Goal: Find specific page/section: Find specific page/section

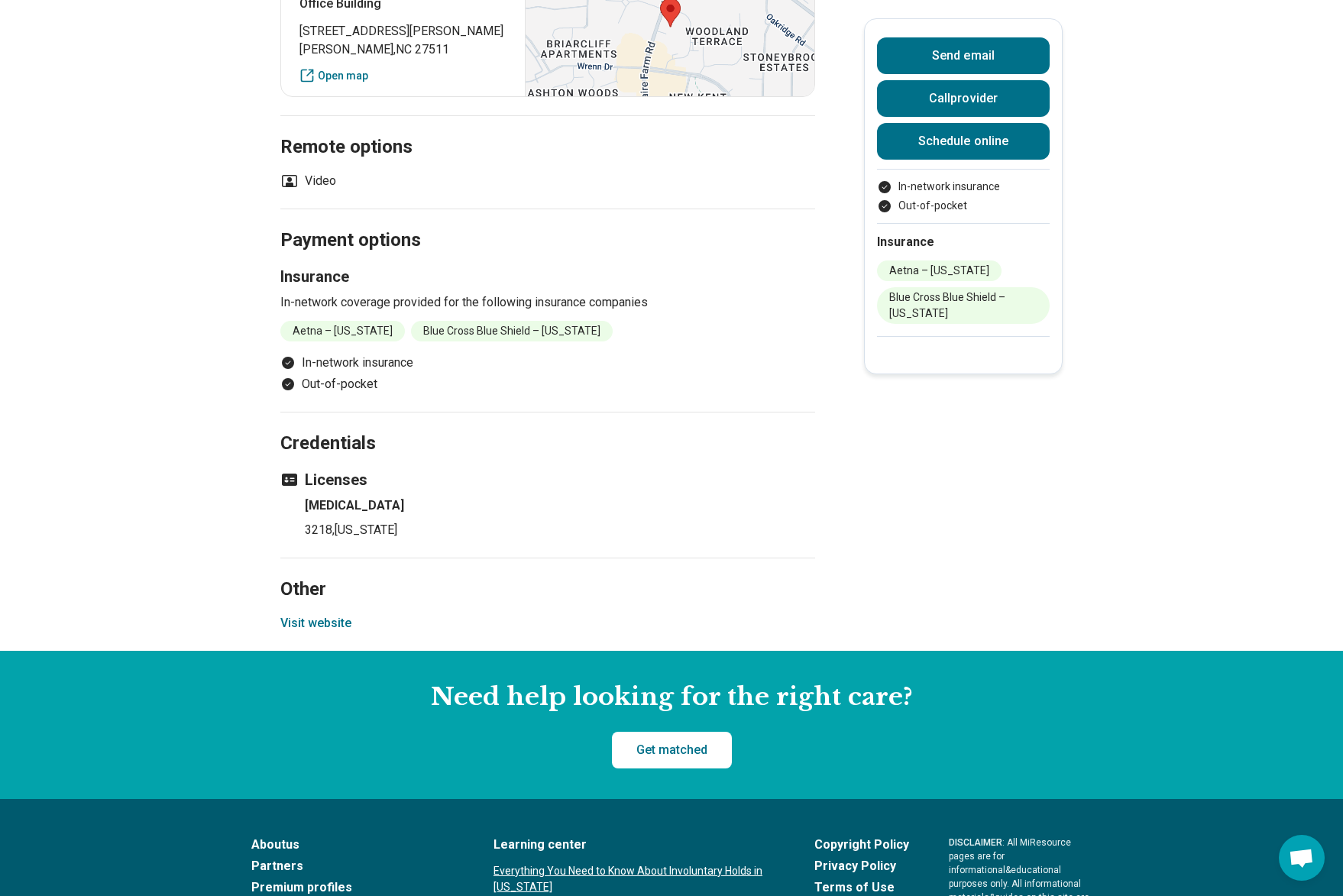
scroll to position [894, 0]
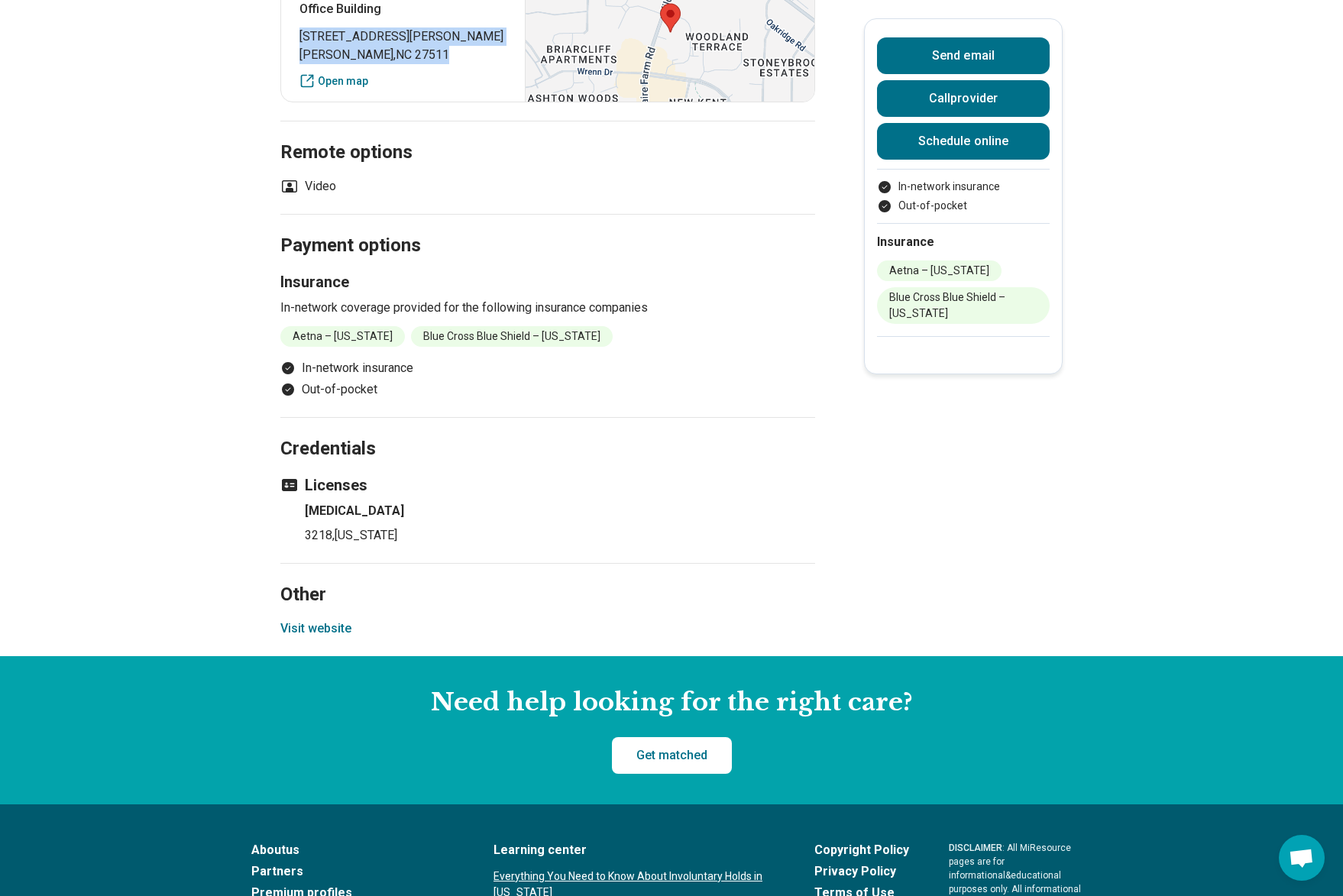
drag, startPoint x: 410, startPoint y: 450, endPoint x: 292, endPoint y: 423, distance: 121.0
click at [292, 102] on div "Triangle [GEOGRAPHIC_DATA] [STREET_ADDRESS][PERSON_NAME] Open map" at bounding box center [547, 32] width 535 height 140
copy p "[STREET_ADDRESS][PERSON_NAME]"
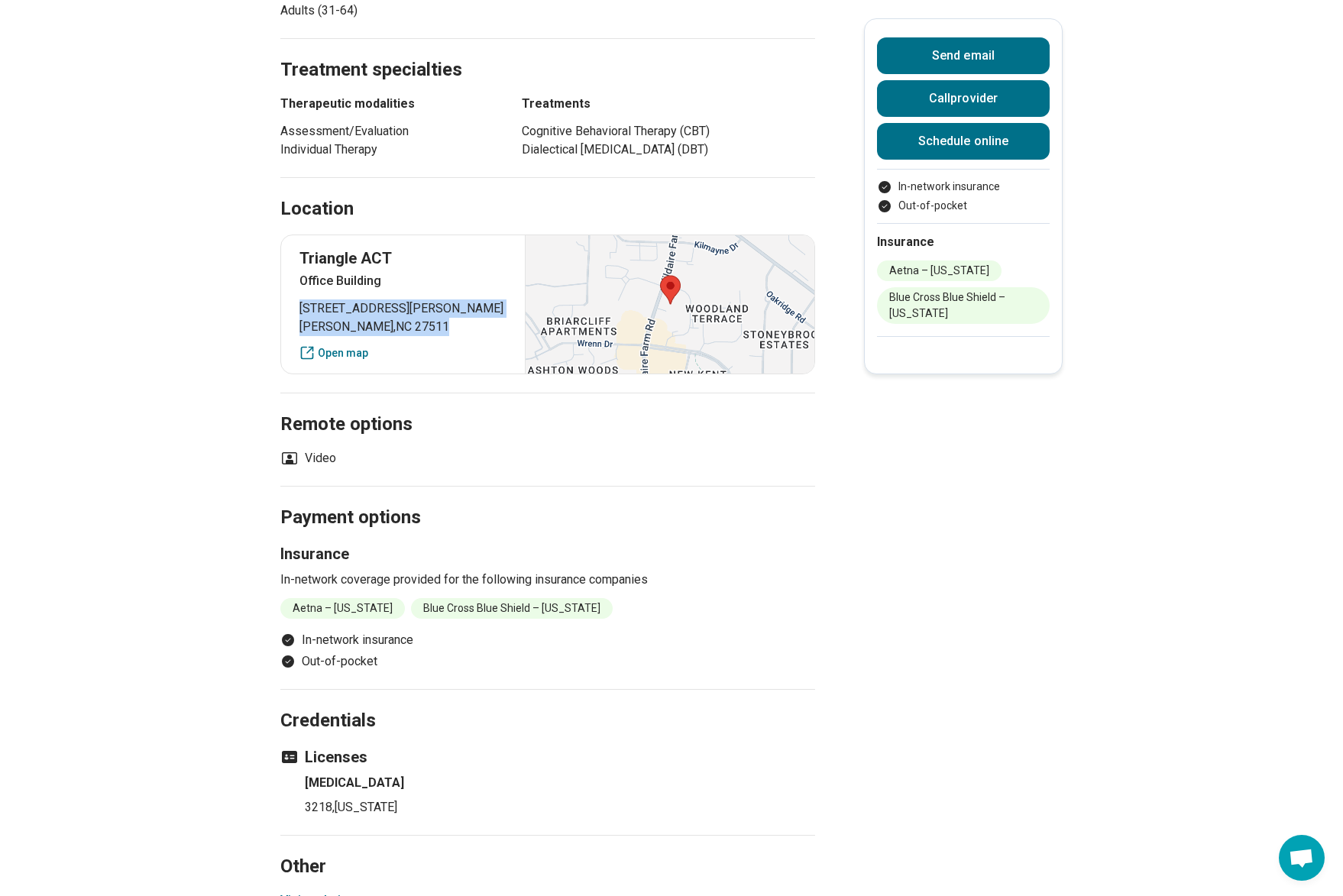
scroll to position [0, 0]
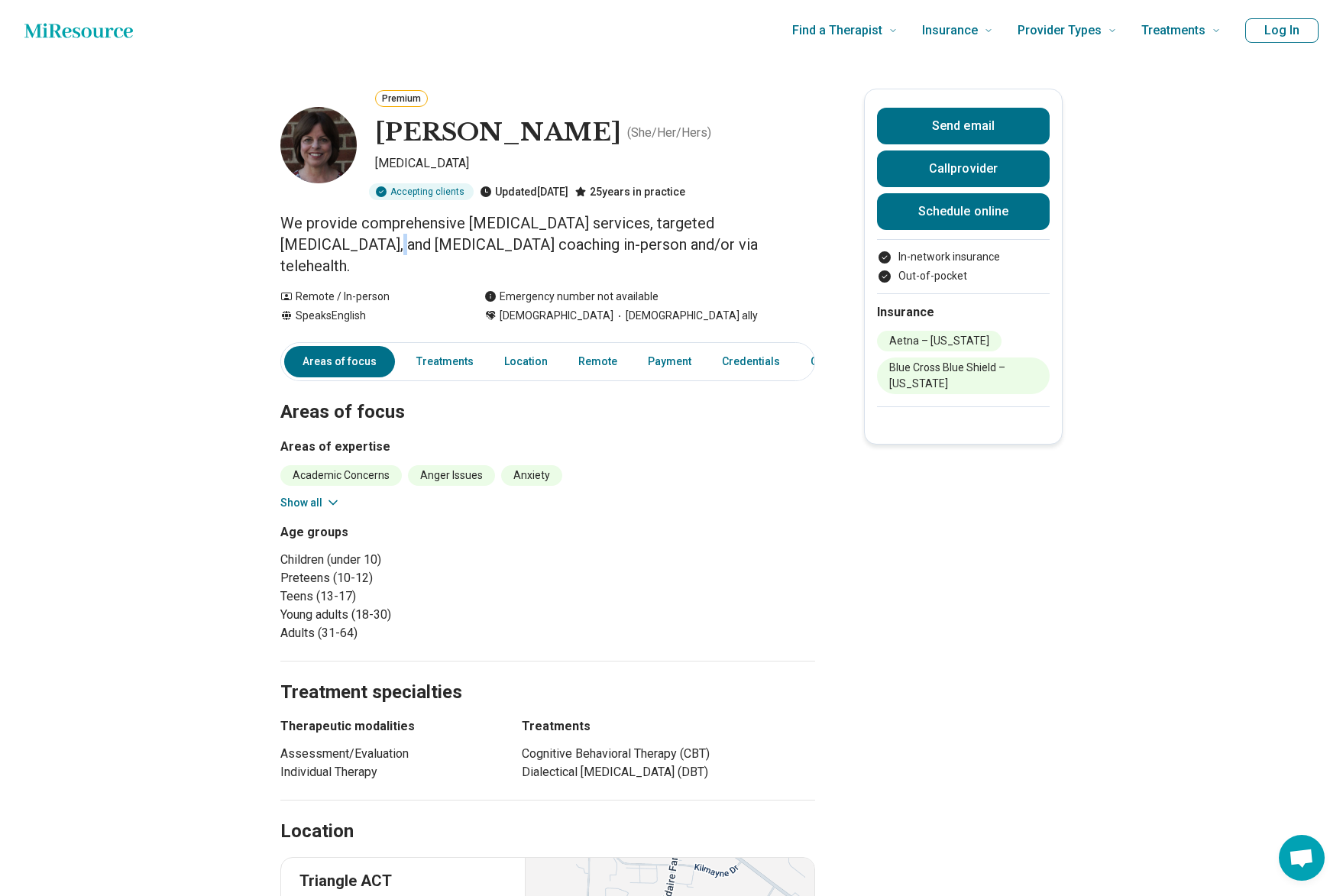
click at [499, 277] on p "We provide comprehensive [MEDICAL_DATA] services, targeted [MEDICAL_DATA], and …" at bounding box center [547, 244] width 535 height 64
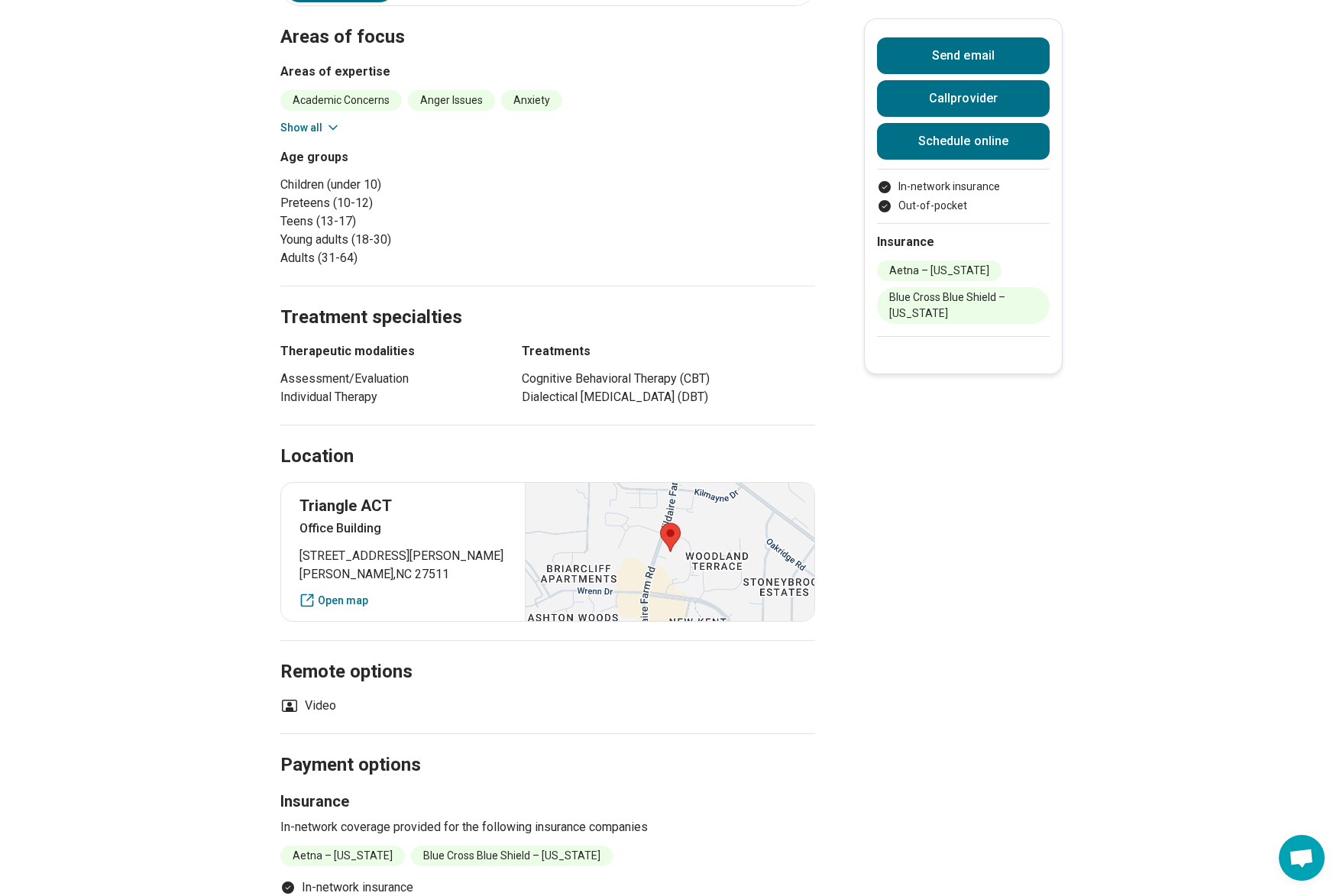
scroll to position [377, 0]
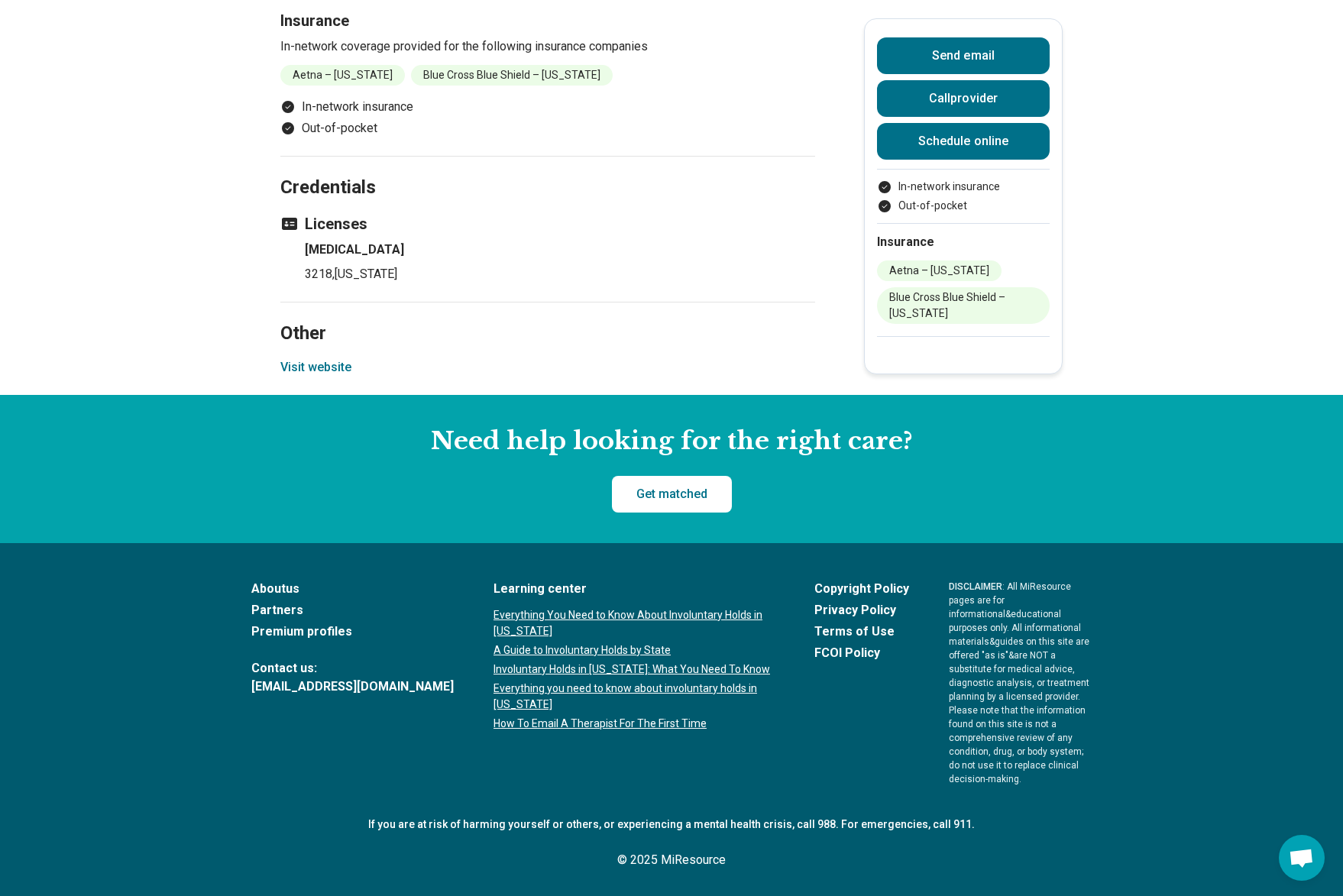
scroll to position [1160, 0]
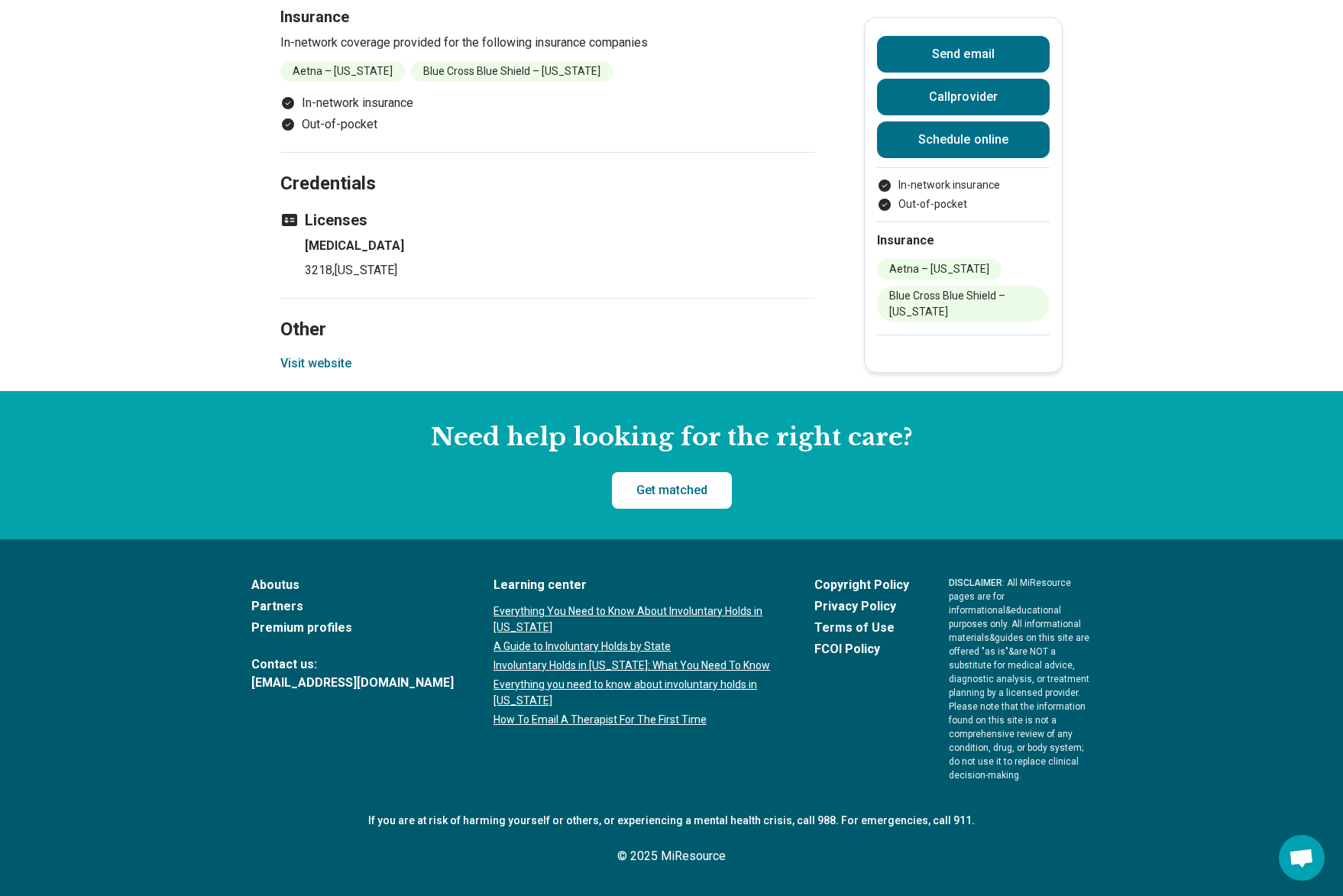
drag, startPoint x: 417, startPoint y: 85, endPoint x: 292, endPoint y: 82, distance: 125.0
copy p "Triangle ACT"
